Goal: Contribute content: Add original content to the website for others to see

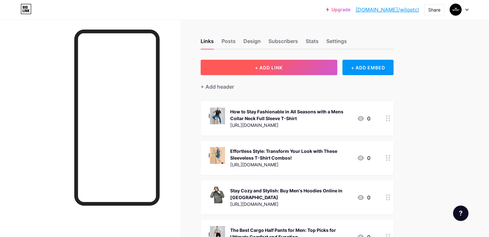
click at [282, 66] on span "+ ADD LINK" at bounding box center [269, 67] width 28 height 5
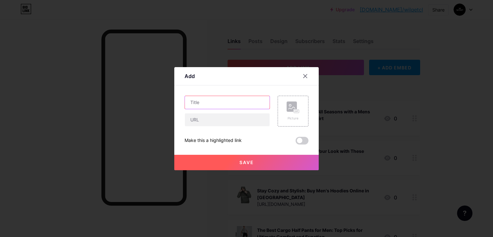
click at [201, 101] on input "text" at bounding box center [227, 102] width 85 height 13
paste input "Run, Lounge, Repeat: Discover the Most Comfortable Mens Track Pants Online"
type input "Run, Lounge, Repeat: Discover the Most Comfortable Mens Track Pants Online"
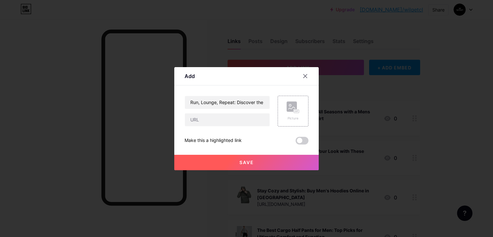
click at [201, 126] on div "Run, Lounge, Repeat: Discover the Most Comfortable Mens Track Pants Online Pict…" at bounding box center [247, 120] width 124 height 49
click at [204, 122] on input "text" at bounding box center [227, 119] width 85 height 13
paste input "[URL][DOMAIN_NAME]"
type input "[URL][DOMAIN_NAME]"
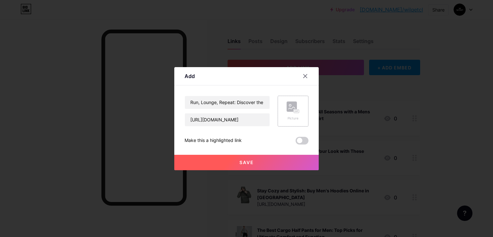
click at [291, 110] on rect at bounding box center [292, 106] width 10 height 10
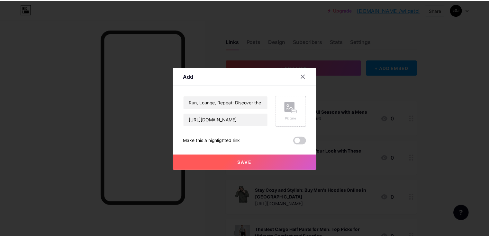
scroll to position [0, 0]
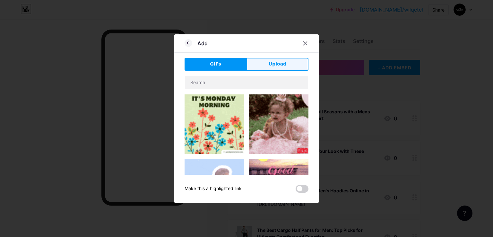
click at [271, 68] on button "Upload" at bounding box center [278, 64] width 62 height 13
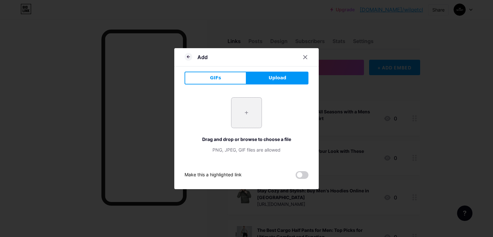
click at [245, 114] on input "file" at bounding box center [247, 113] width 30 height 30
type input "C:\fakepath\1R5A0828.jpg"
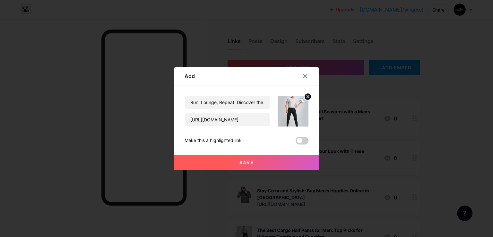
click at [247, 165] on button "Save" at bounding box center [246, 162] width 145 height 15
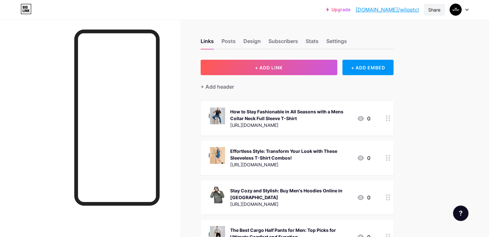
click at [436, 12] on div "Share" at bounding box center [434, 9] width 12 height 7
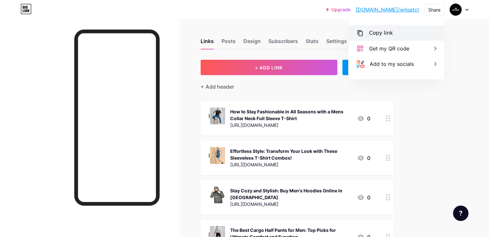
click at [382, 36] on div "Copy link" at bounding box center [381, 33] width 24 height 8
